Goal: Task Accomplishment & Management: Manage account settings

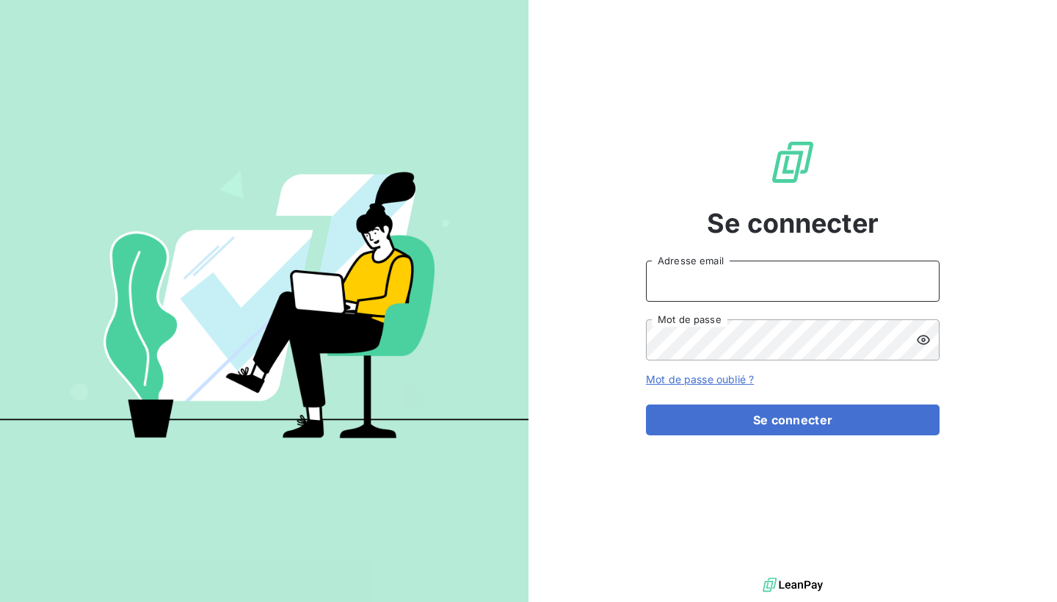
type input "[EMAIL_ADDRESS][DOMAIN_NAME]"
click at [793, 420] on button "Se connecter" at bounding box center [793, 419] width 294 height 31
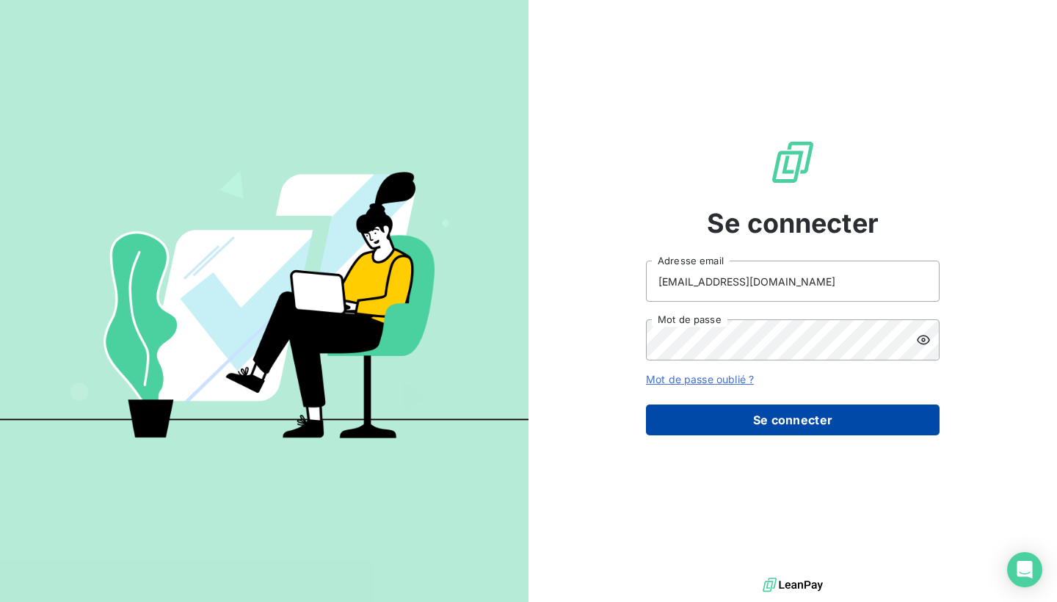
click at [763, 426] on button "Se connecter" at bounding box center [793, 419] width 294 height 31
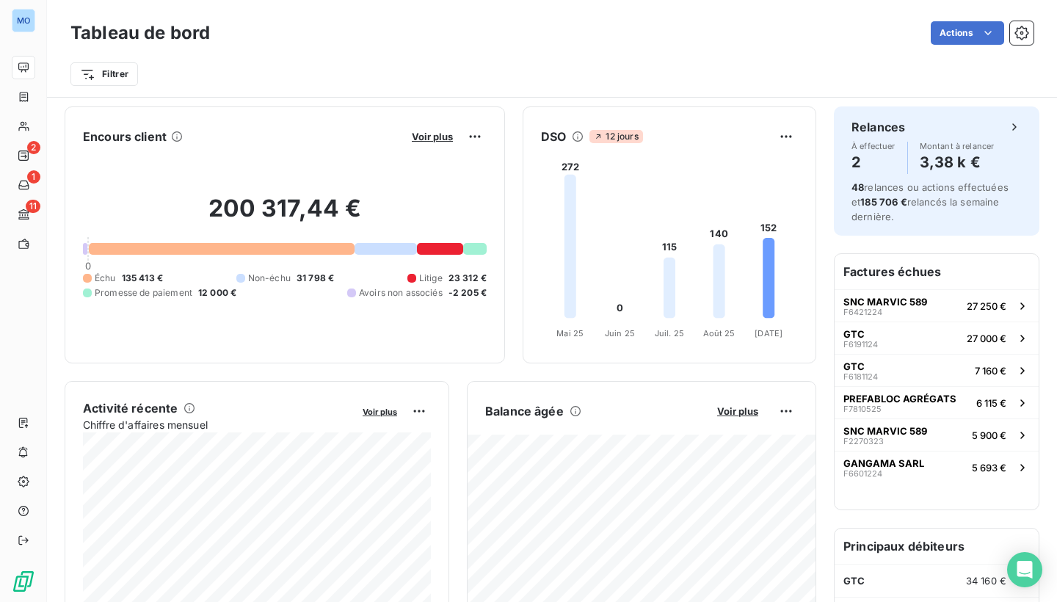
scroll to position [1, 0]
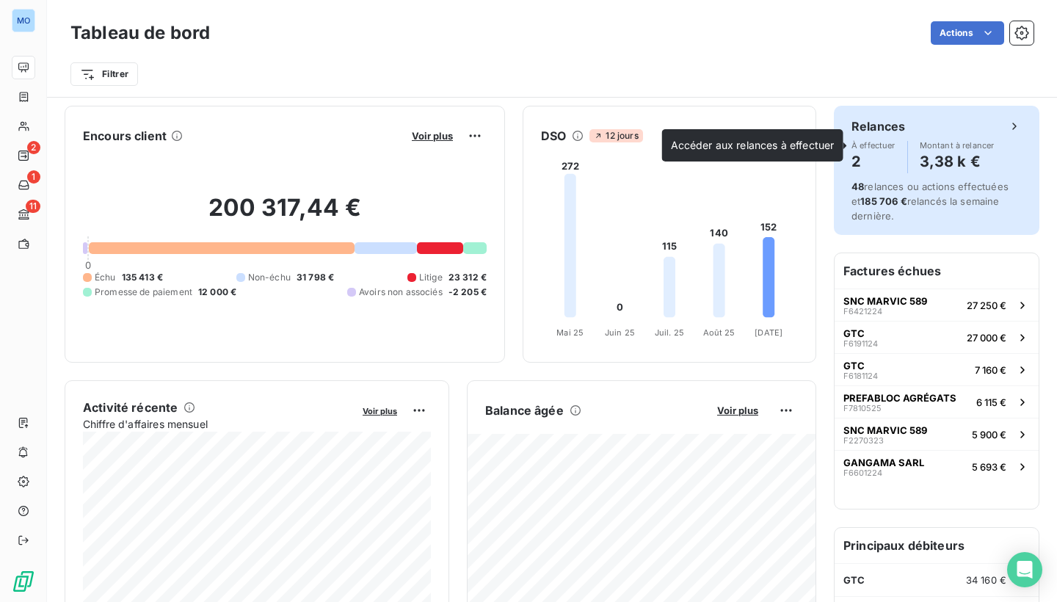
click at [1012, 123] on icon at bounding box center [1014, 126] width 15 height 15
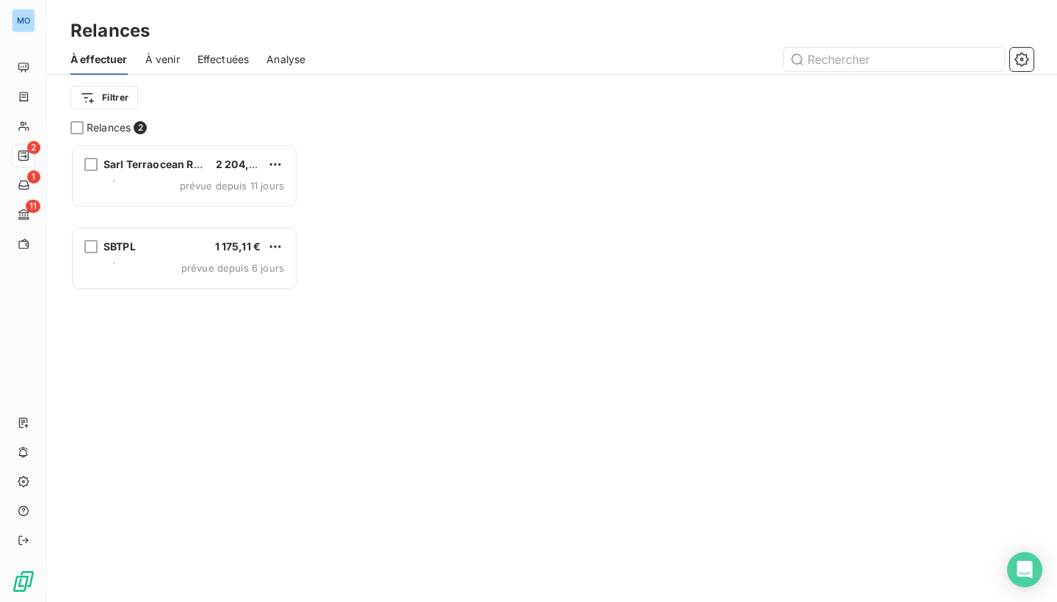
scroll to position [458, 228]
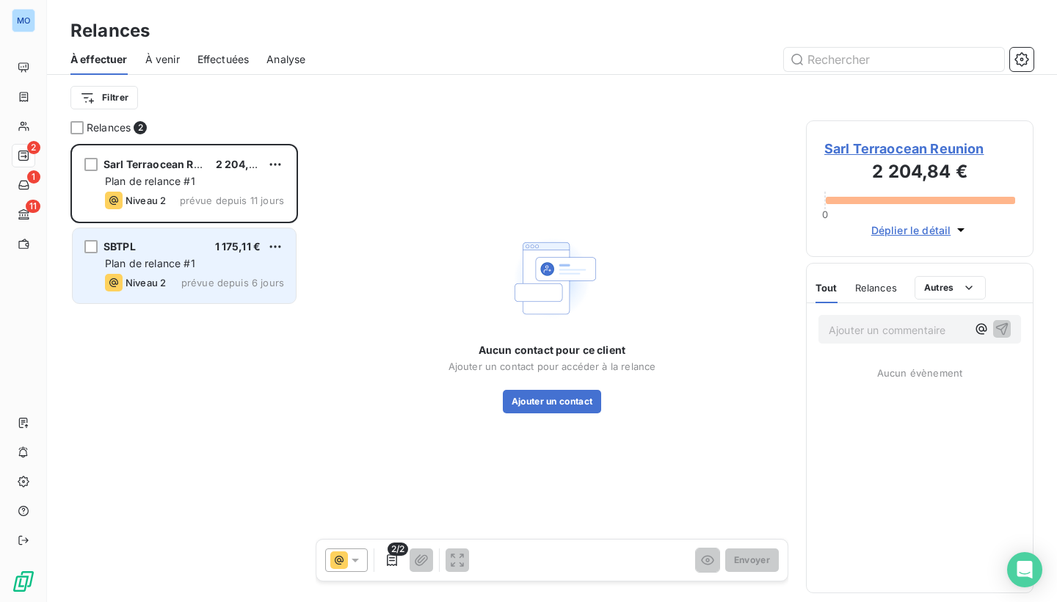
click at [213, 271] on div "SBTPL 1 175,11 € Plan de relance #1 Niveau 2 prévue depuis 6 jours" at bounding box center [184, 265] width 223 height 75
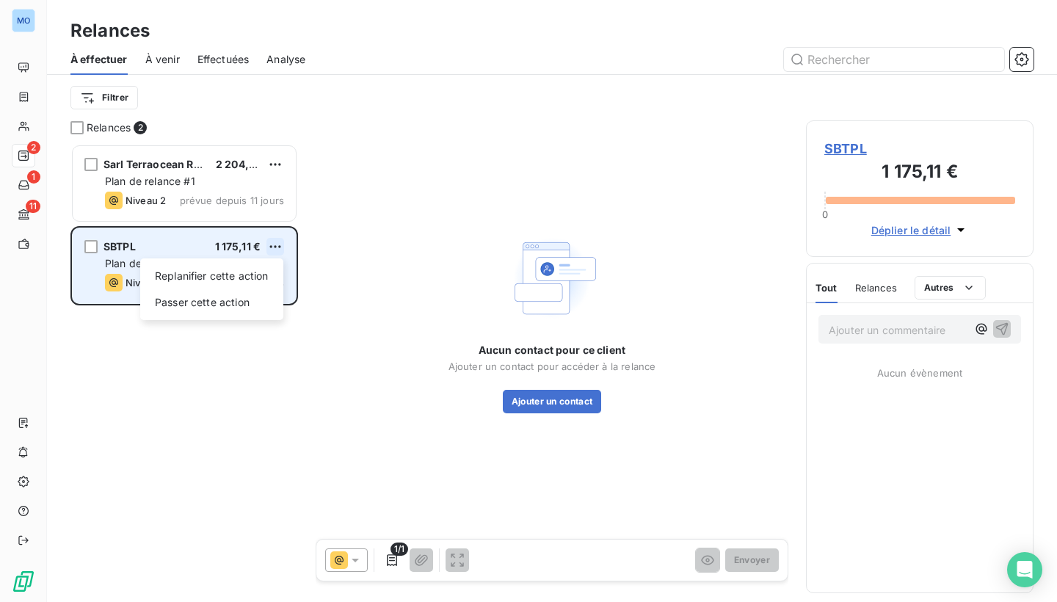
click at [277, 248] on html "MO 2 1 11 Relances À effectuer À venir Effectuées Analyse Filtrer Relances 2 Sa…" at bounding box center [528, 301] width 1057 height 602
click at [190, 249] on html "MO 2 1 11 Relances À effectuer À venir Effectuées Analyse Filtrer Relances 2 Sa…" at bounding box center [528, 301] width 1057 height 602
click at [148, 254] on div "SBTPL 1 175,11 € Plan de relance #1 Niveau 2 prévue depuis 6 jours" at bounding box center [184, 265] width 223 height 75
click at [217, 283] on span "prévue depuis 6 jours" at bounding box center [232, 283] width 103 height 12
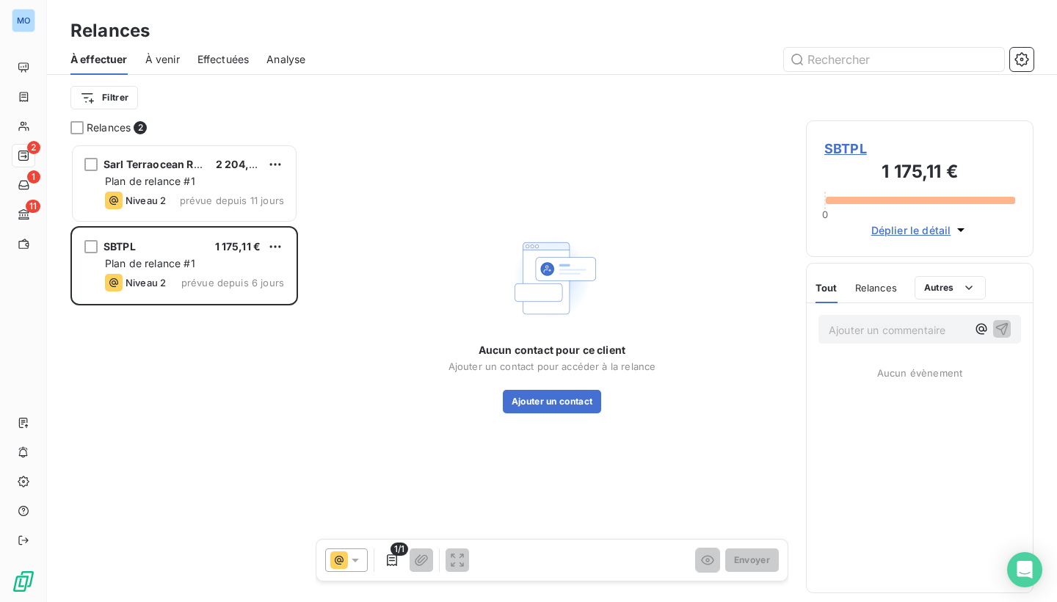
click at [432, 198] on div "Aucun contact pour ce client Ajouter un contact pour accéder à la relance Ajout…" at bounding box center [552, 322] width 473 height 404
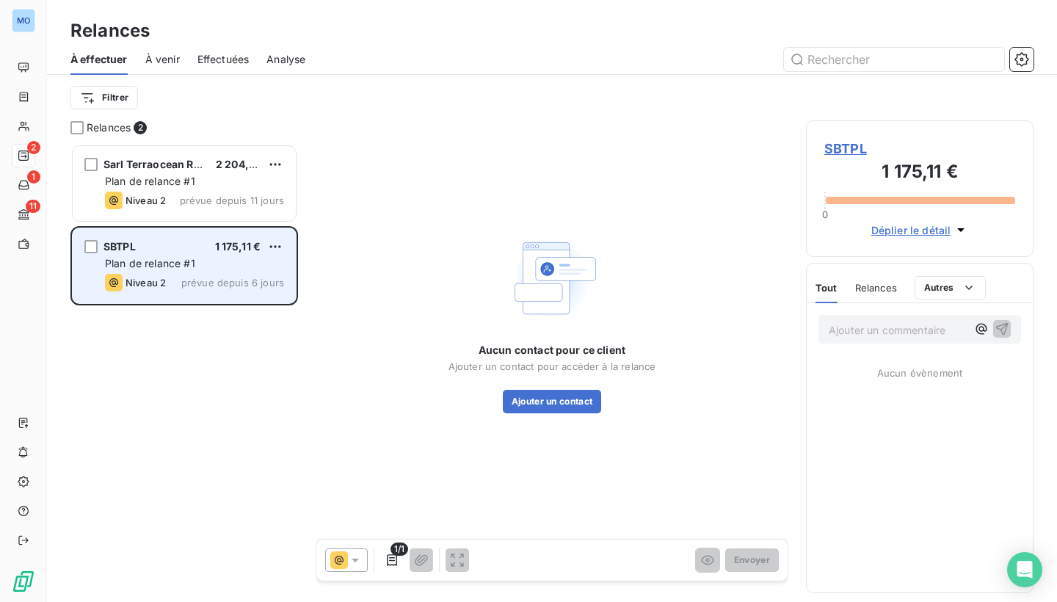
click at [164, 282] on span "Niveau 2" at bounding box center [145, 283] width 40 height 12
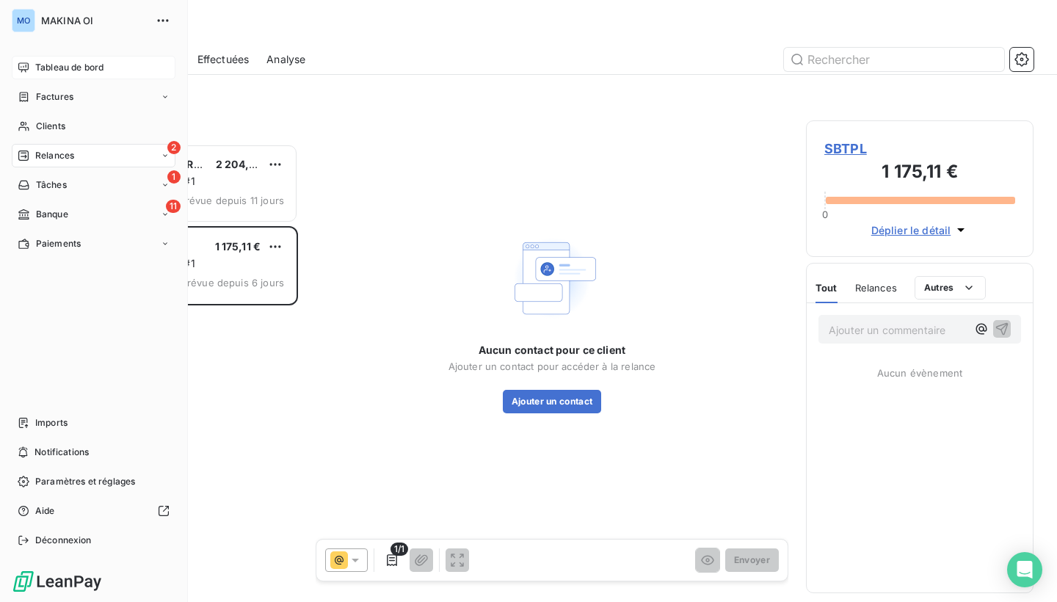
click at [42, 62] on span "Tableau de bord" at bounding box center [69, 67] width 68 height 13
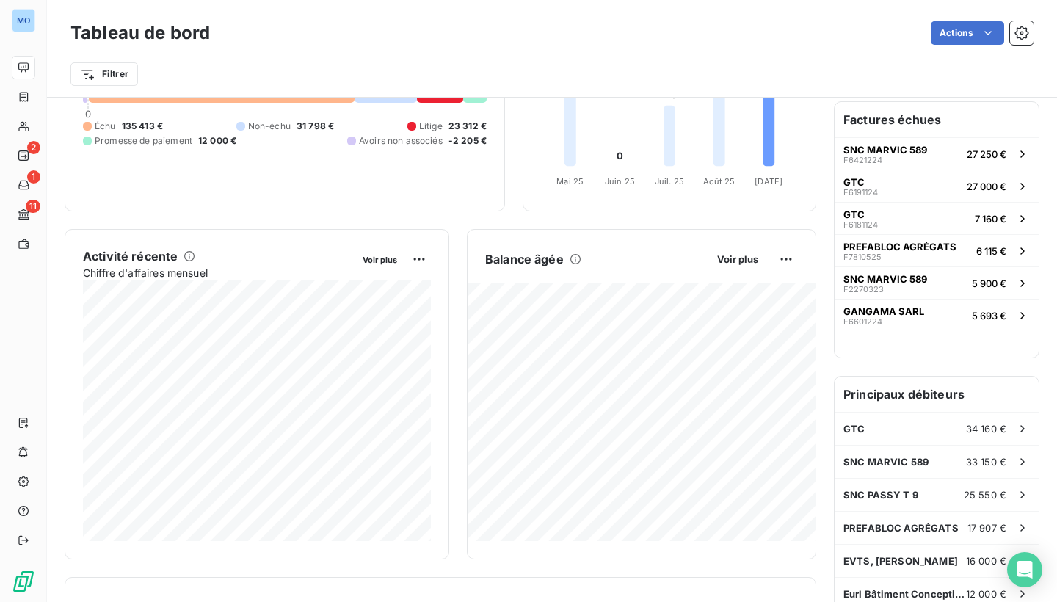
scroll to position [167, 0]
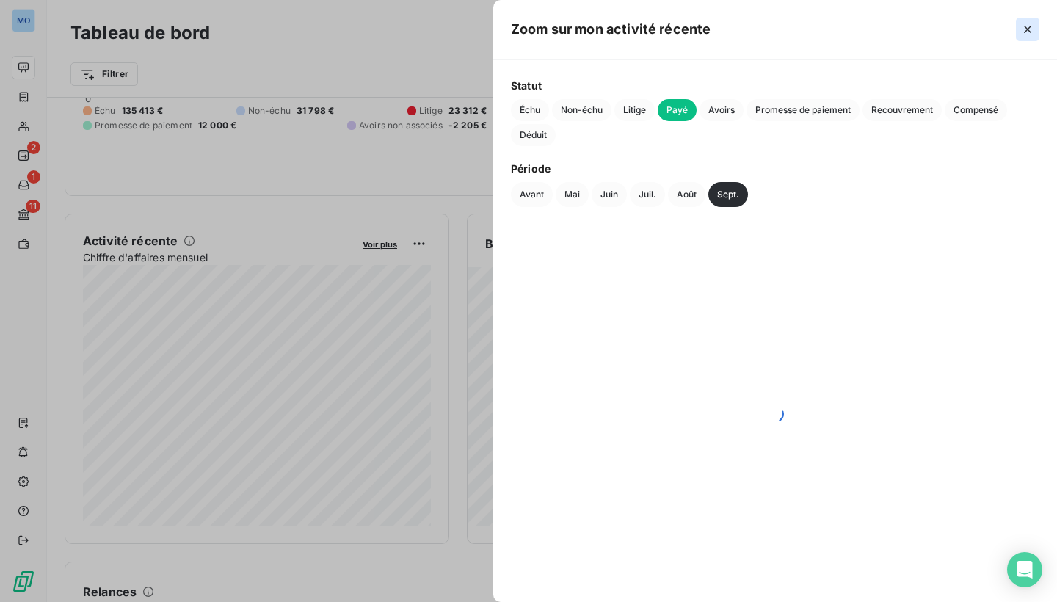
click at [1030, 25] on icon "button" at bounding box center [1027, 29] width 15 height 15
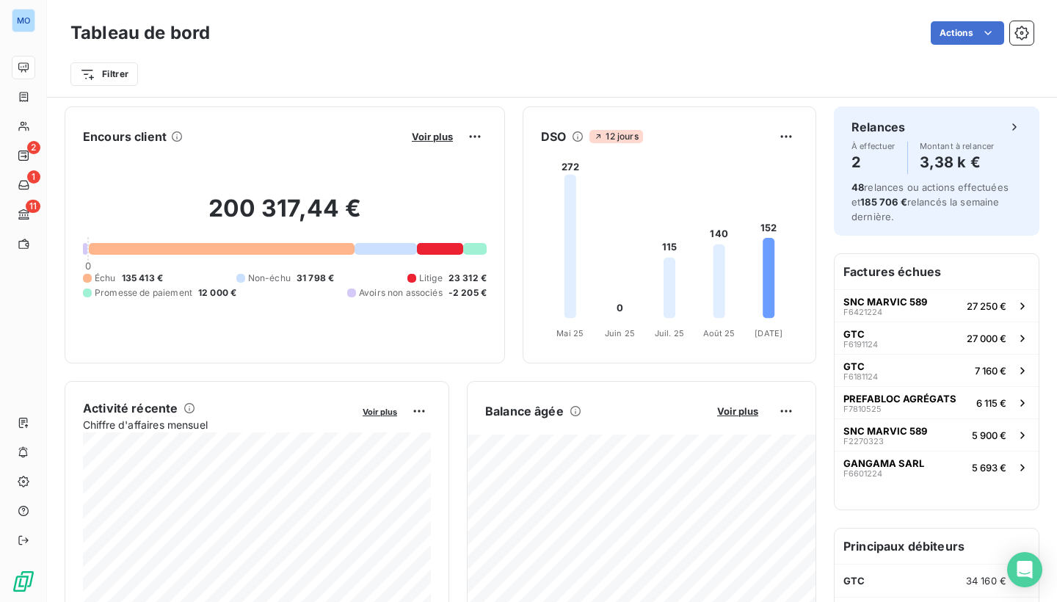
scroll to position [0, 0]
click at [325, 249] on div at bounding box center [222, 248] width 266 height 12
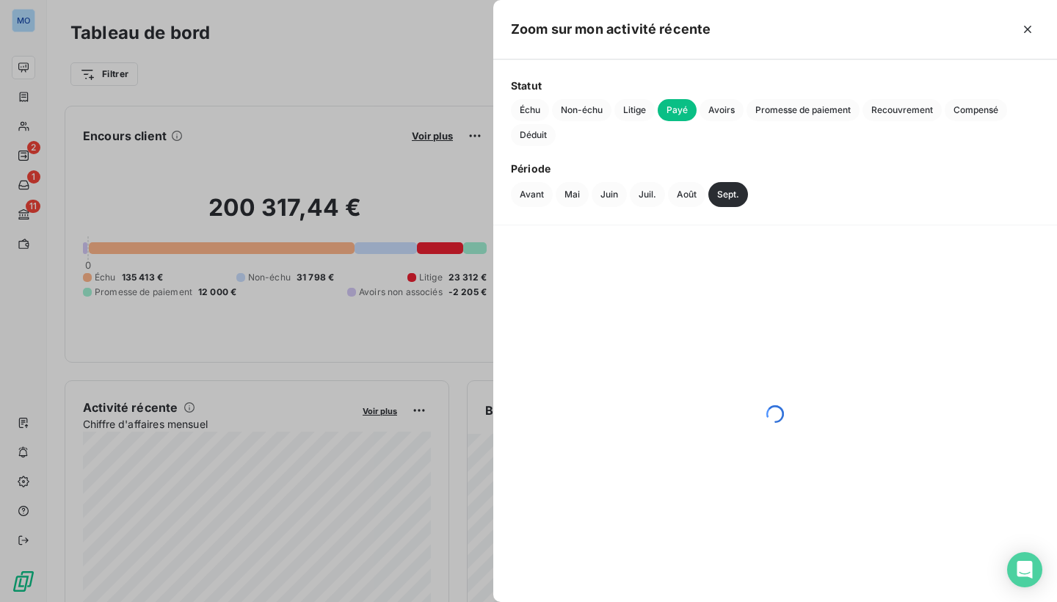
click at [303, 31] on div at bounding box center [528, 301] width 1057 height 602
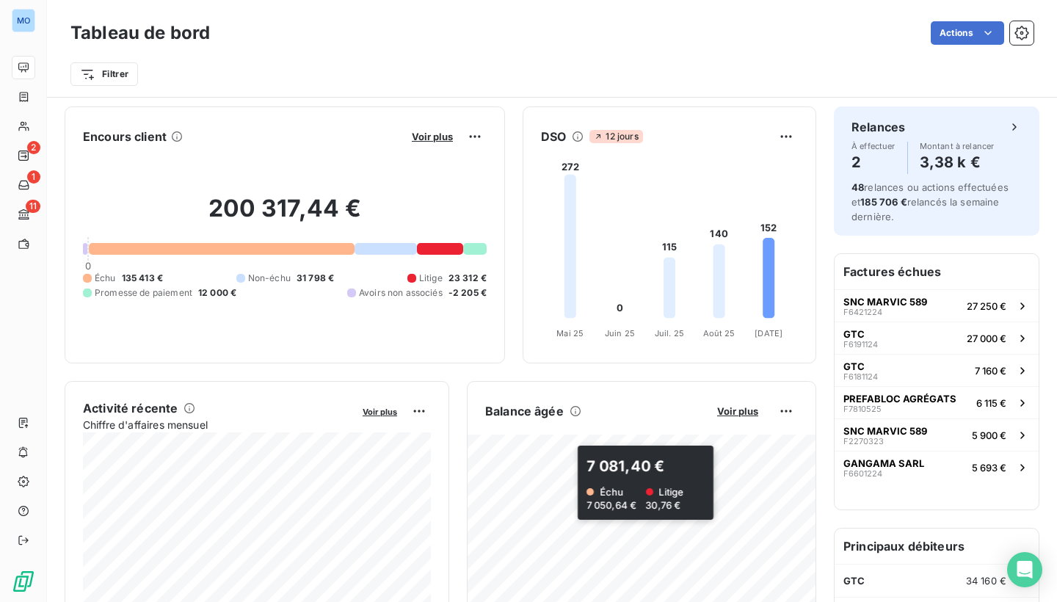
scroll to position [64, 0]
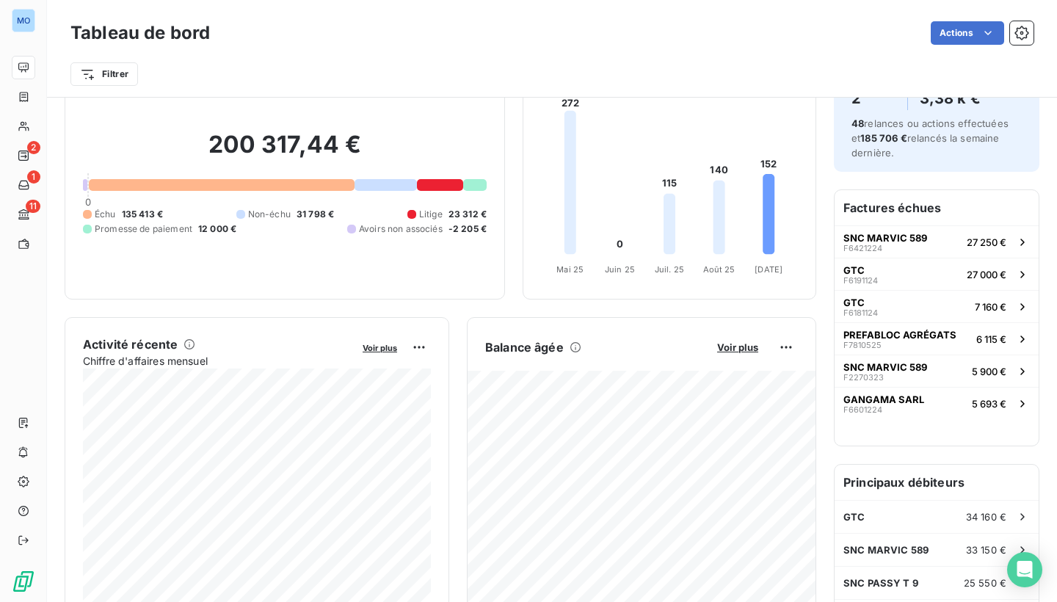
click at [300, 344] on div "Activité récente" at bounding box center [217, 344] width 269 height 18
click at [366, 348] on span "Voir plus" at bounding box center [380, 348] width 34 height 10
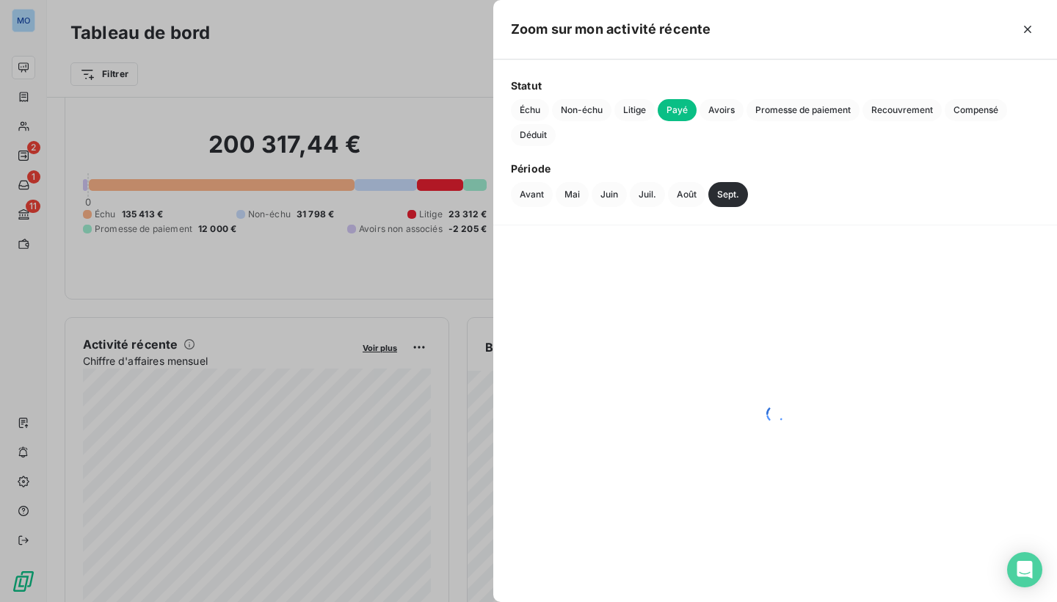
click at [357, 65] on div at bounding box center [528, 301] width 1057 height 602
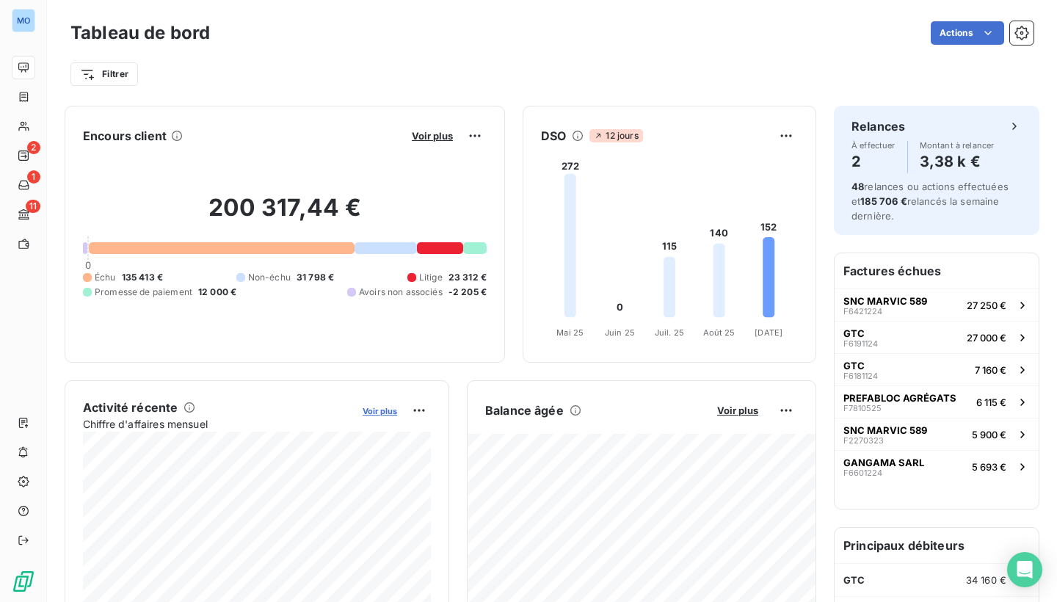
click at [384, 411] on span "Voir plus" at bounding box center [380, 411] width 34 height 10
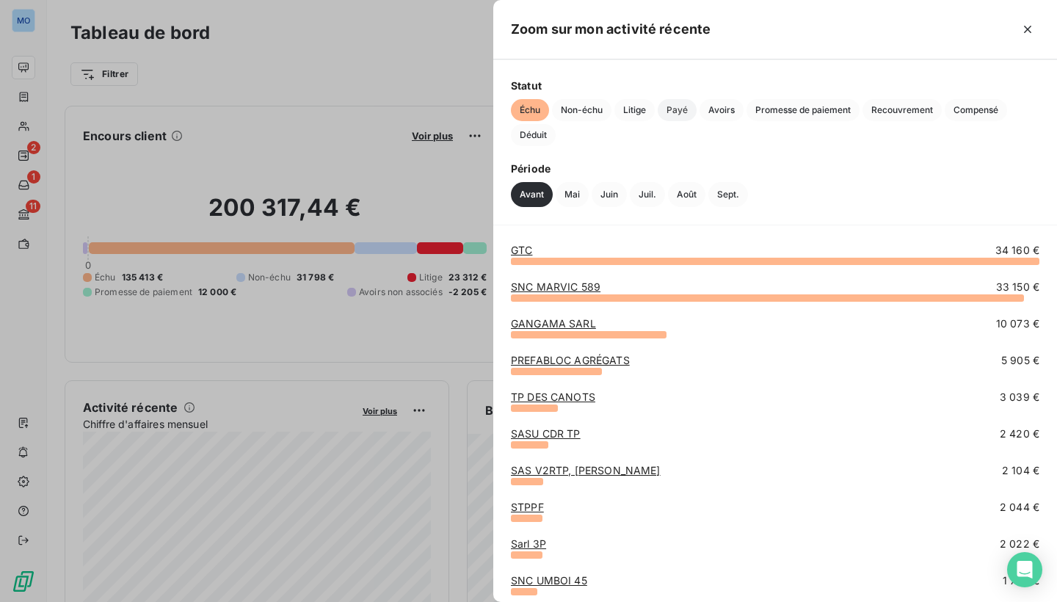
click at [684, 116] on span "Payé" at bounding box center [677, 110] width 39 height 22
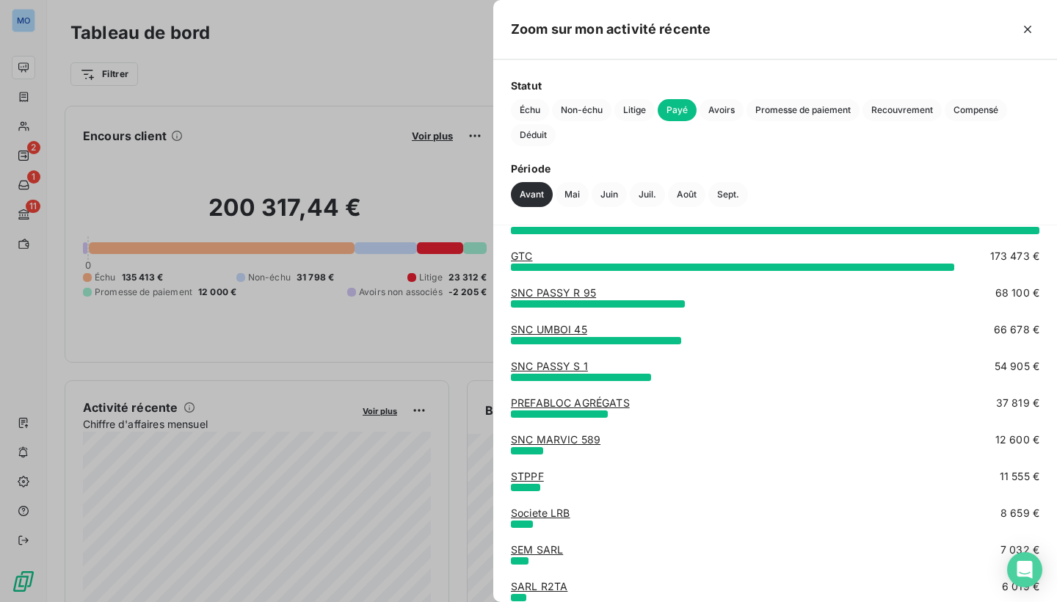
scroll to position [36, 0]
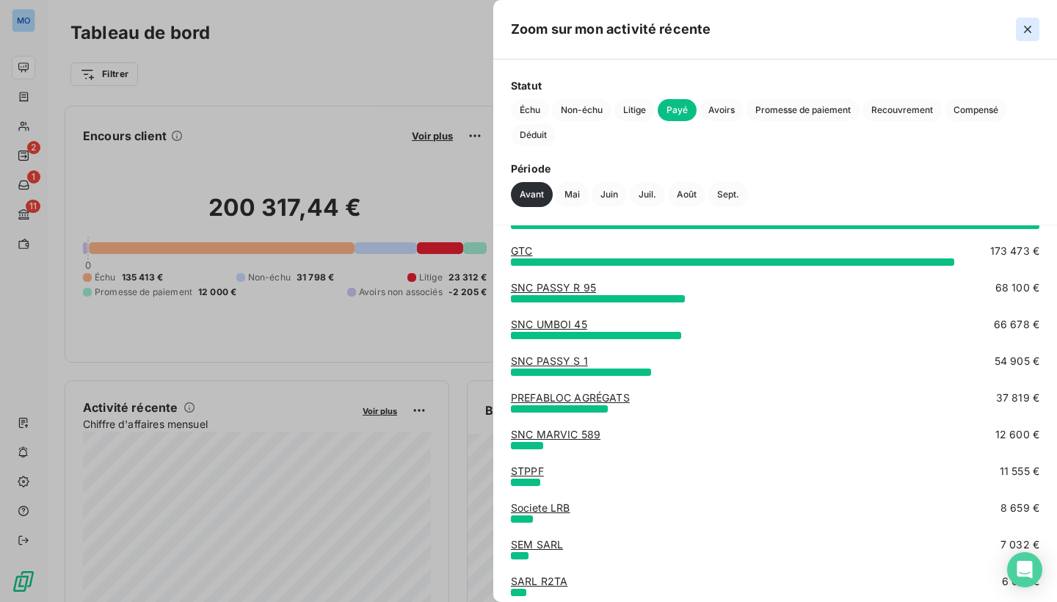
click at [1029, 32] on icon "button" at bounding box center [1027, 29] width 15 height 15
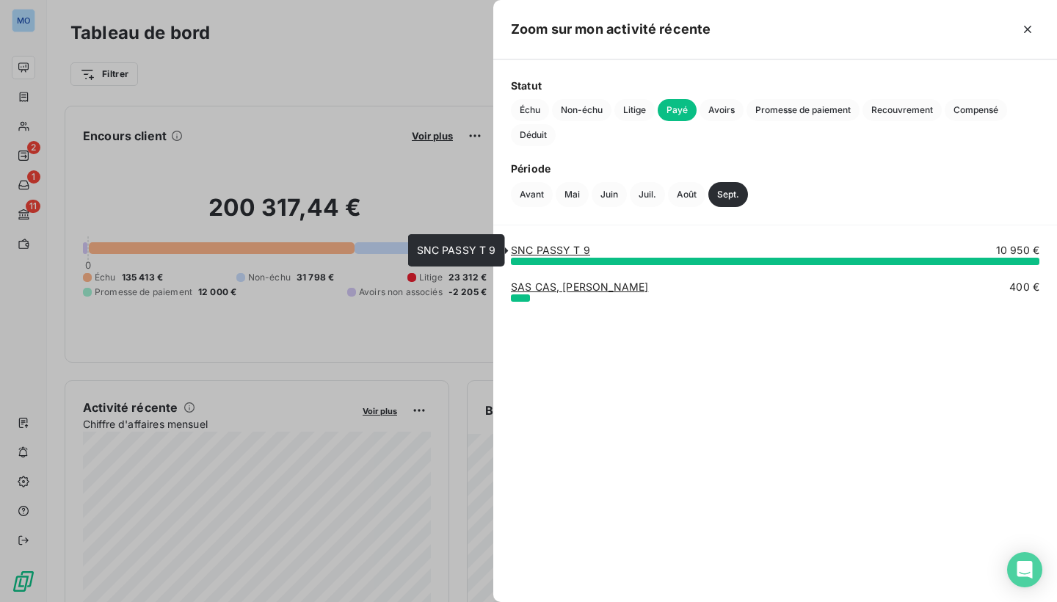
click at [551, 250] on link "SNC PASSY T 9" at bounding box center [550, 250] width 79 height 12
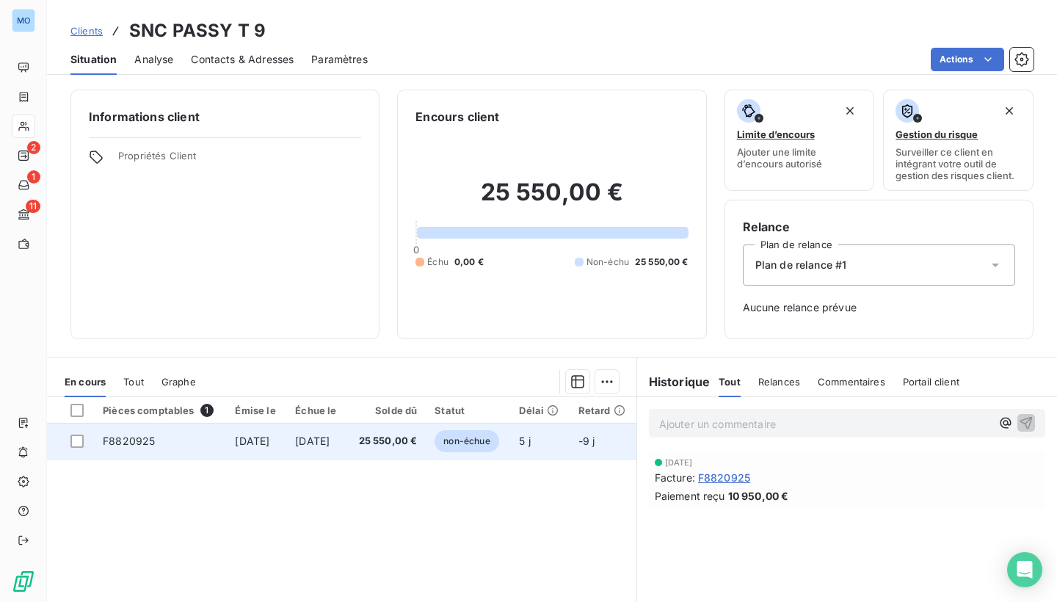
click at [417, 441] on span "25 550,00 €" at bounding box center [386, 441] width 61 height 15
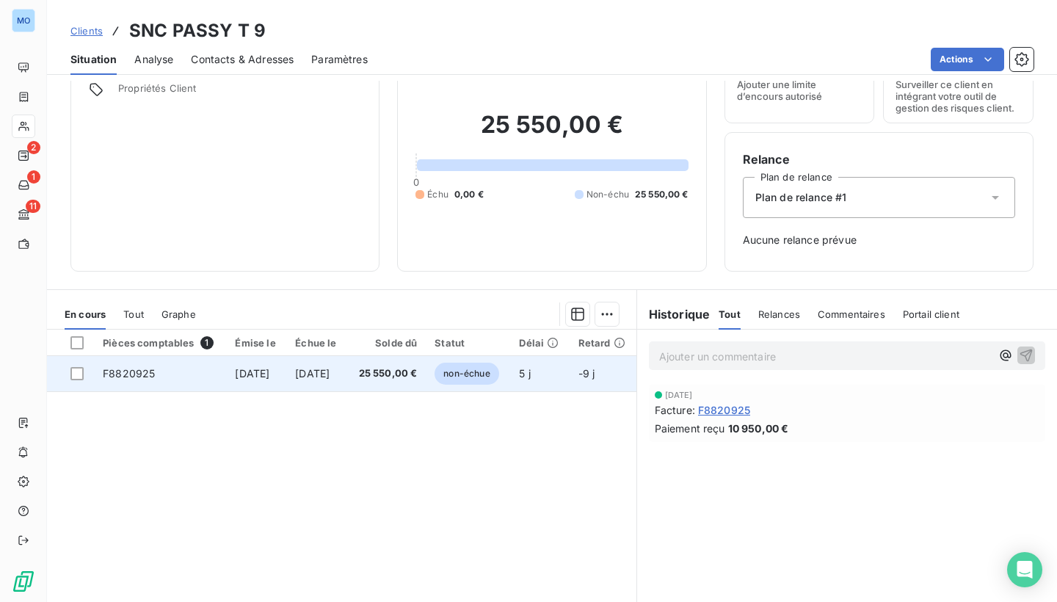
scroll to position [80, 0]
